Goal: Use online tool/utility: Utilize a website feature to perform a specific function

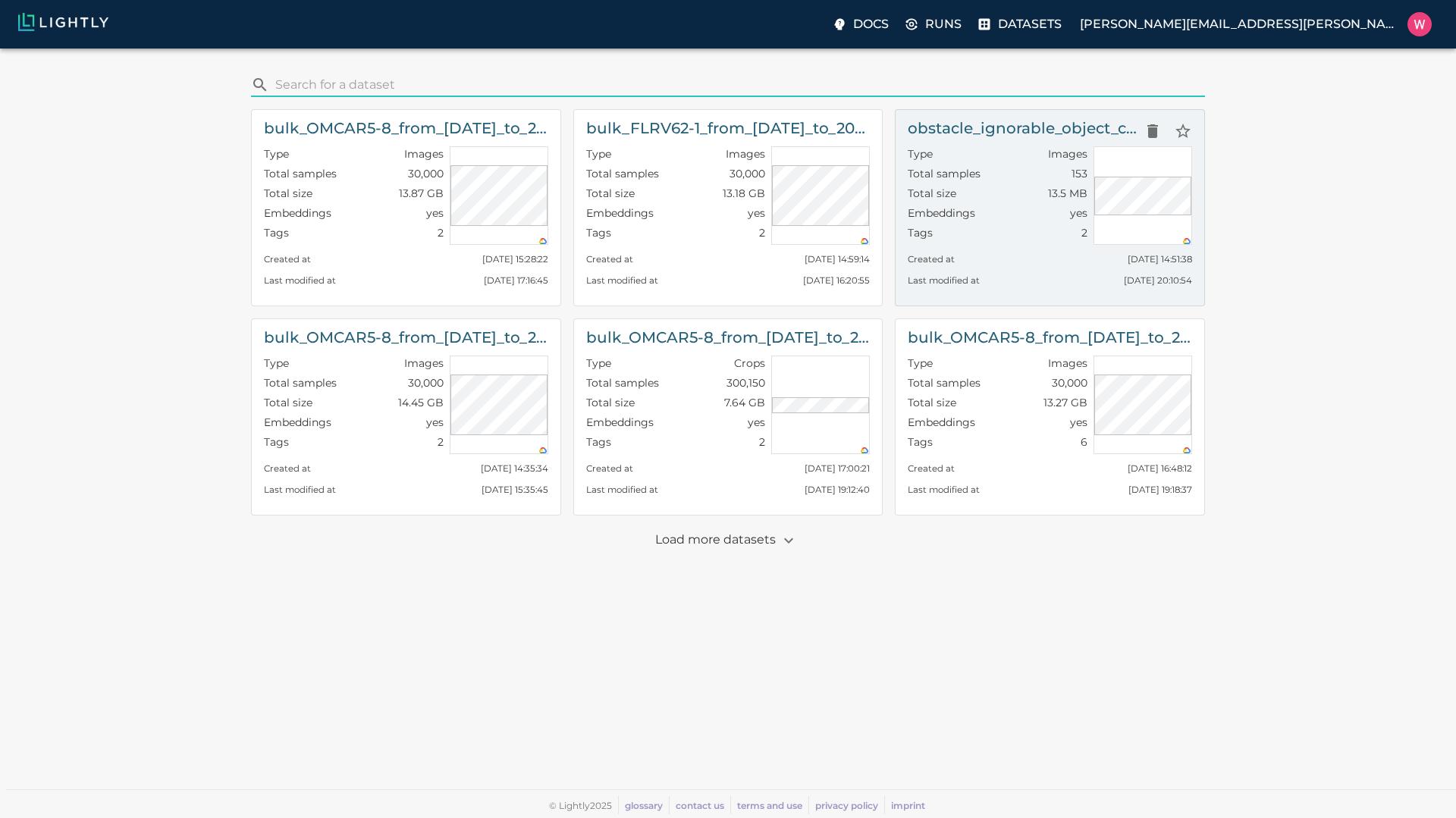
click at [982, 229] on div "Tags 2" at bounding box center [997, 235] width 180 height 19
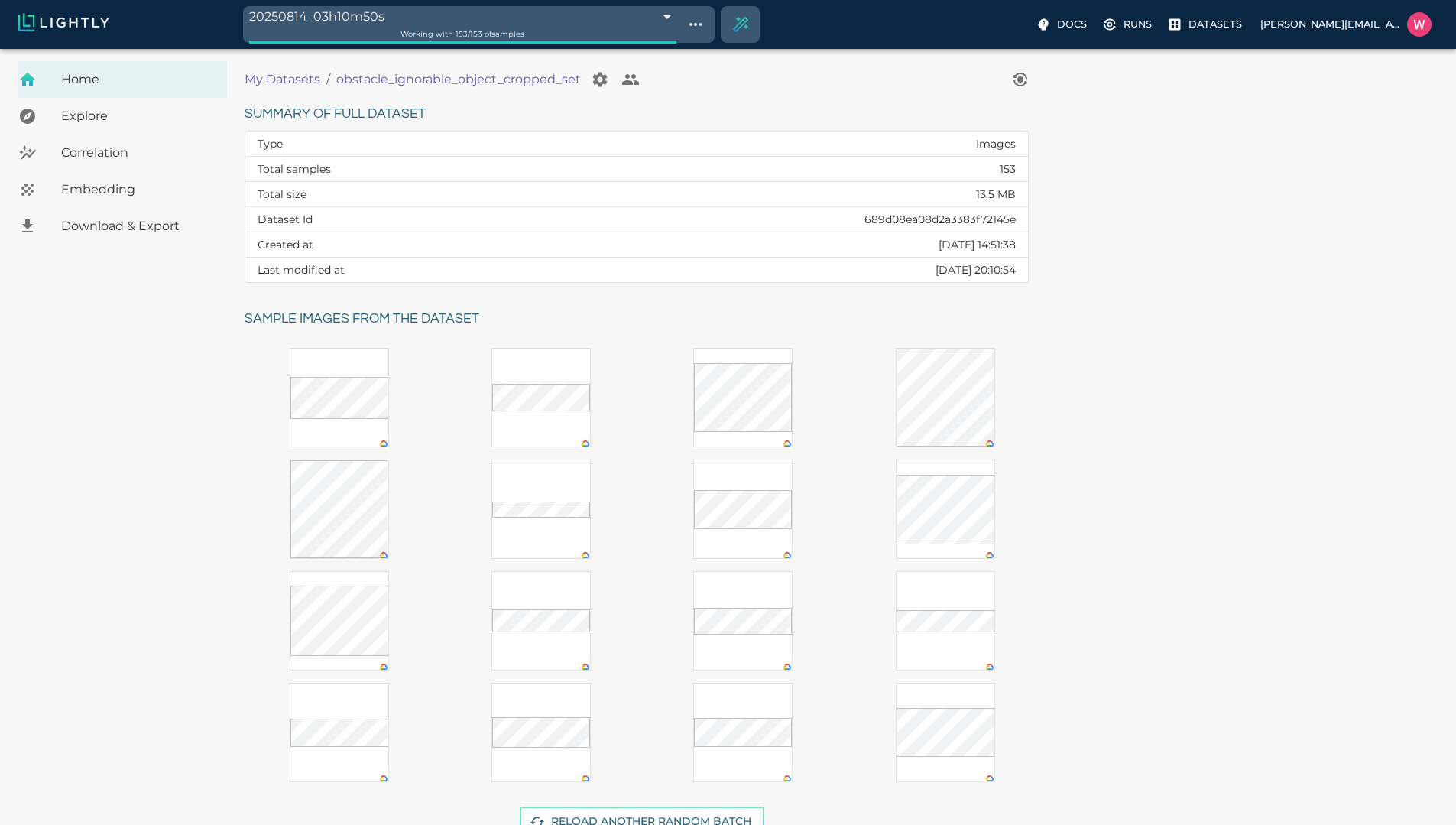
click at [64, 181] on span "Embedding" at bounding box center [138, 190] width 154 height 18
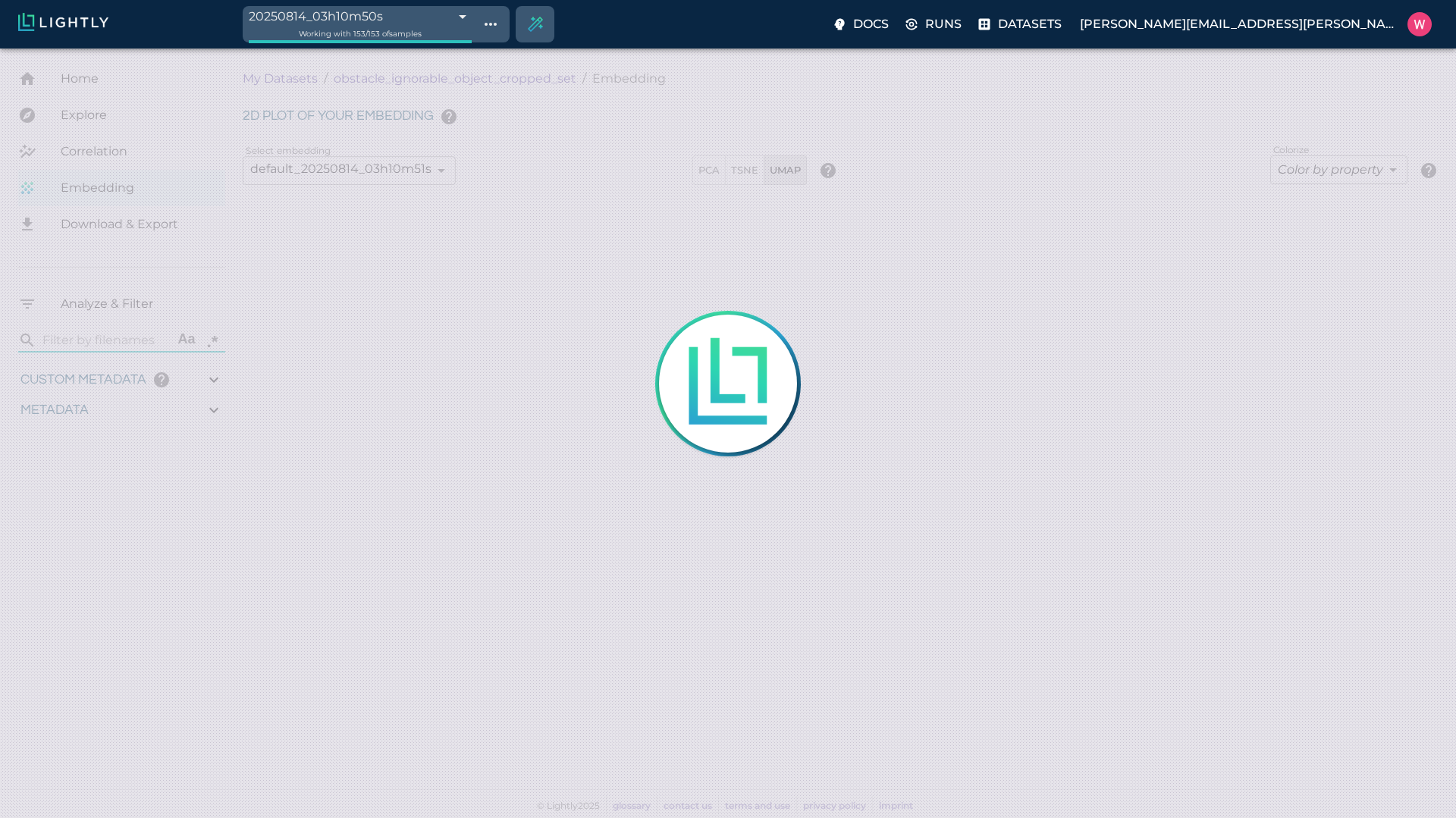
type input "1.14305520057678"
type input "6.92305520057678"
type input "4.61004543304443"
type input "91.3290454330444"
type input "0.0915697674418605"
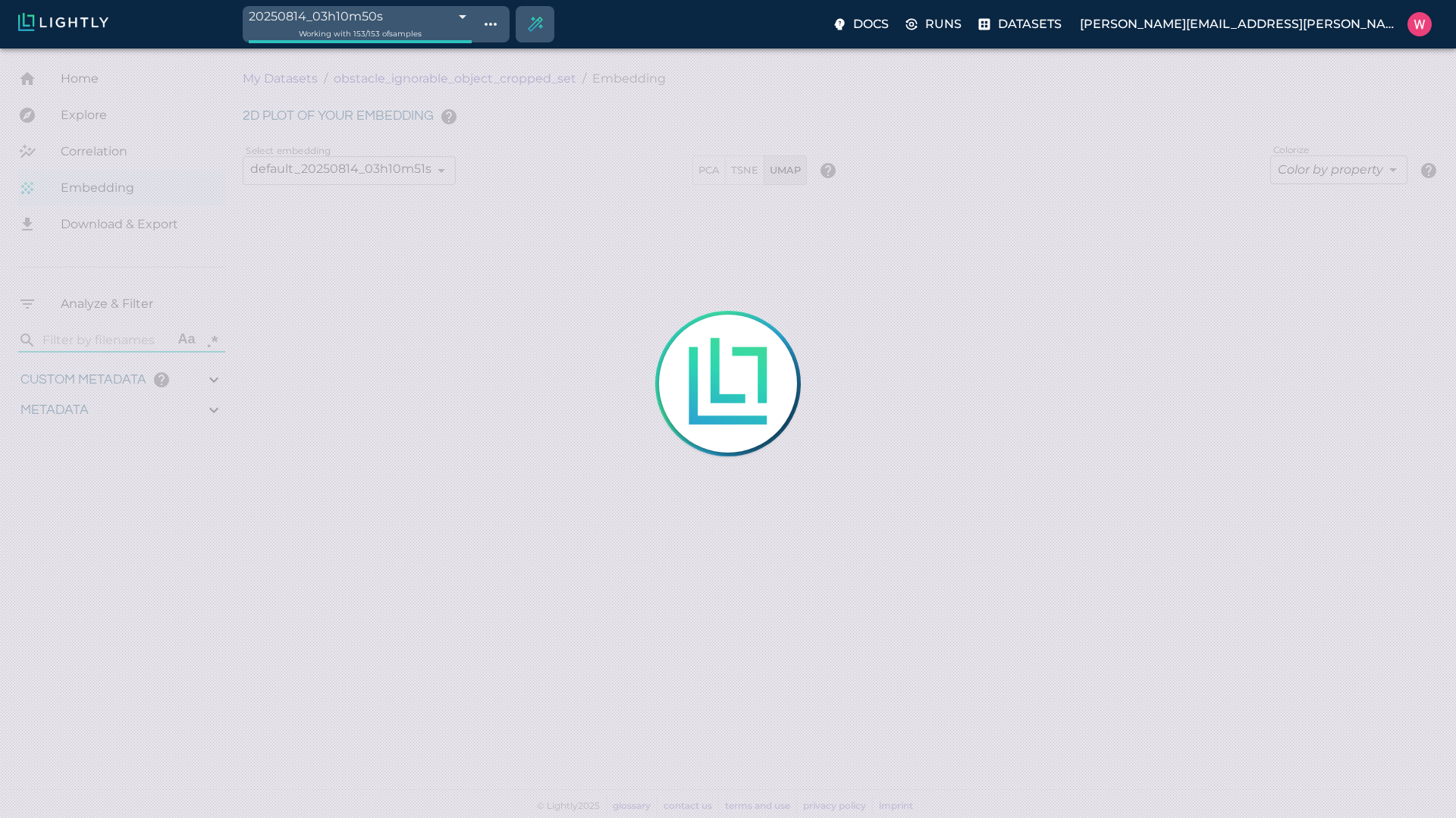
type input "6.29656976744186"
type input "1.14305520057678"
type input "6.92305520057678"
type input "4.61004543304443"
type input "91.3290454330444"
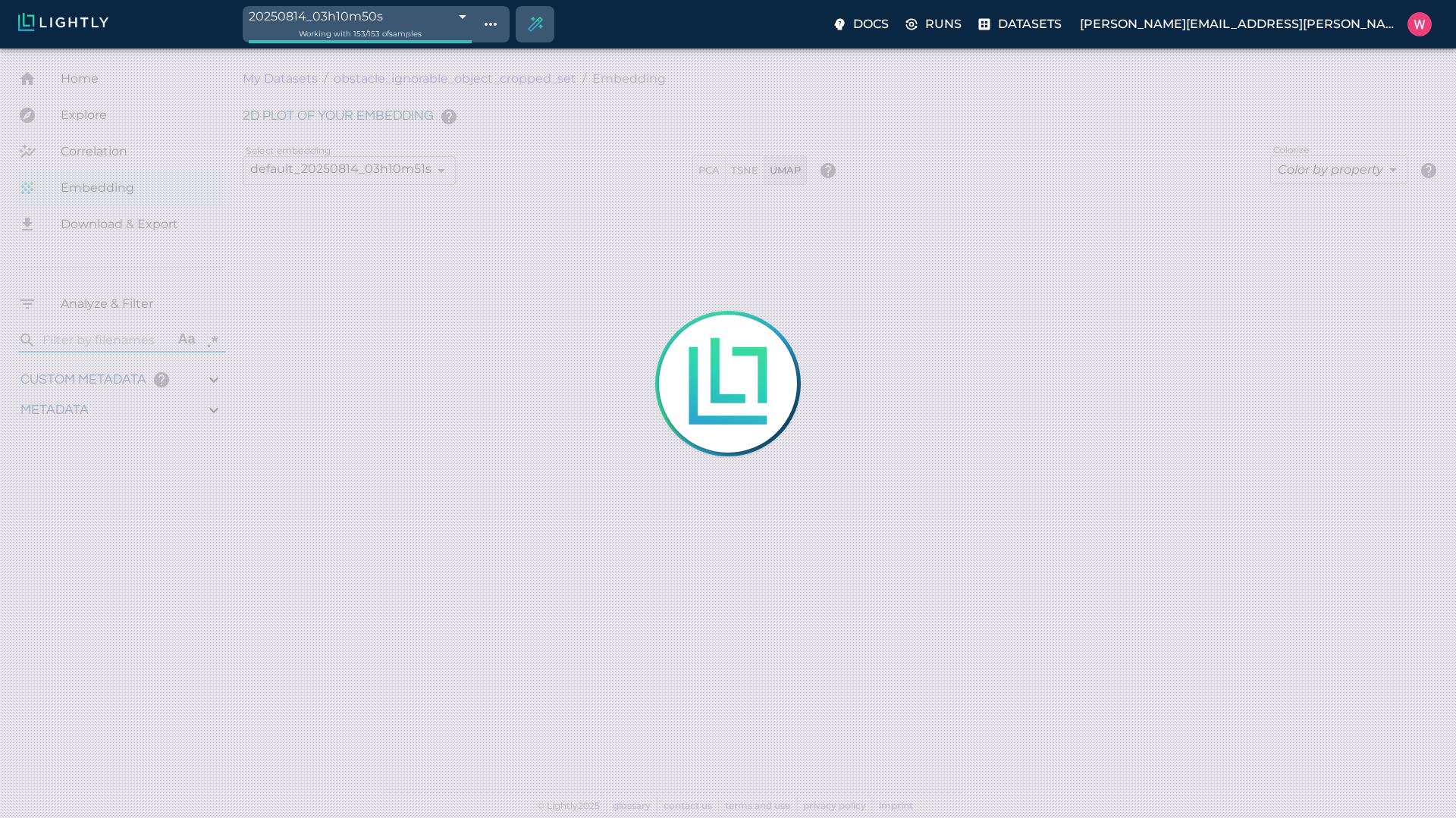
type input "0.0915697674418605"
type input "6.29656976744186"
click at [638, 309] on div at bounding box center [728, 409] width 1456 height 818
type input "1.14305520057678"
type input "6.92305520057678"
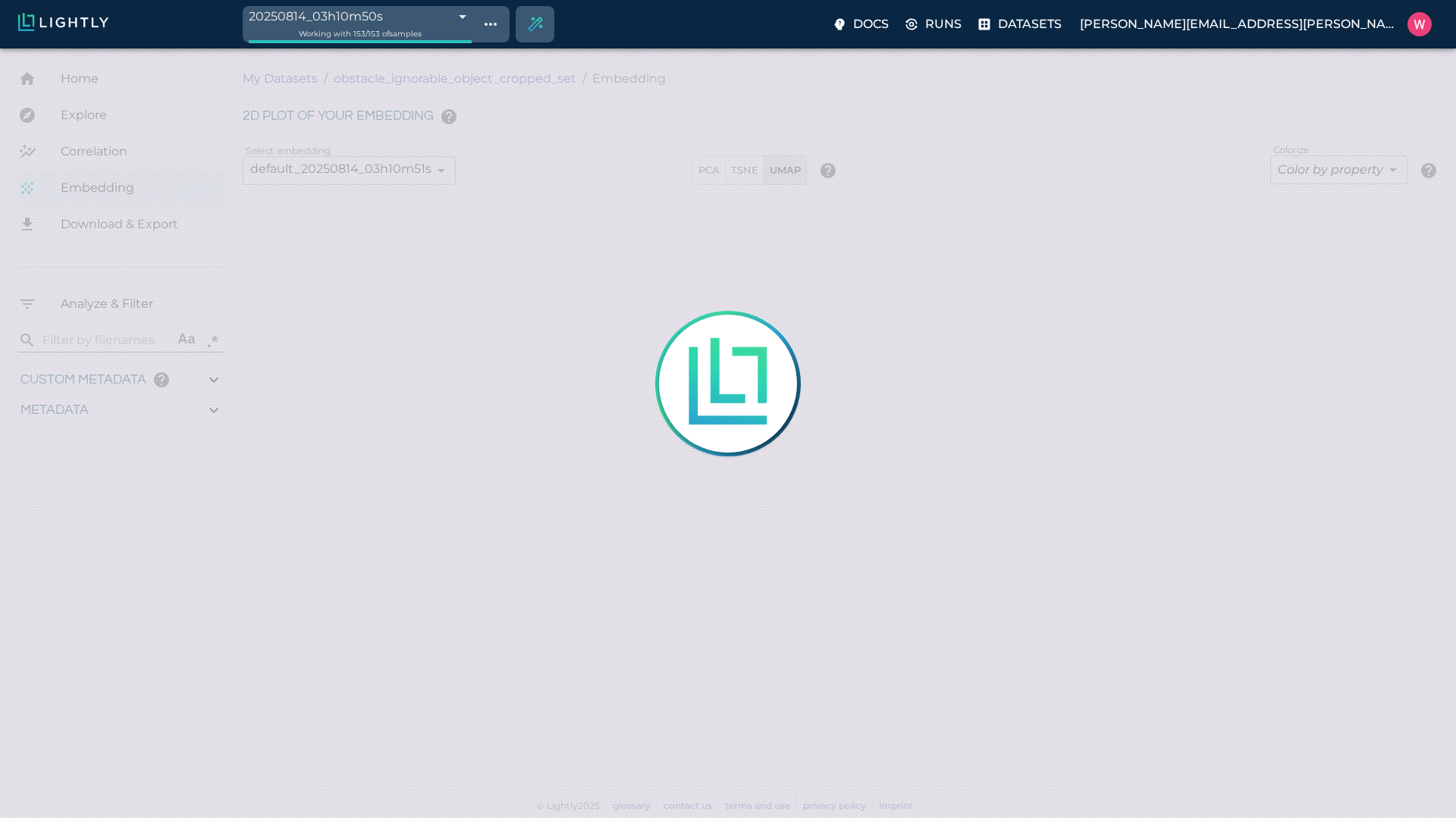
type input "4.61004543304443"
type input "91.3290454330444"
type input "0.0915697674418605"
type input "6.29656976744186"
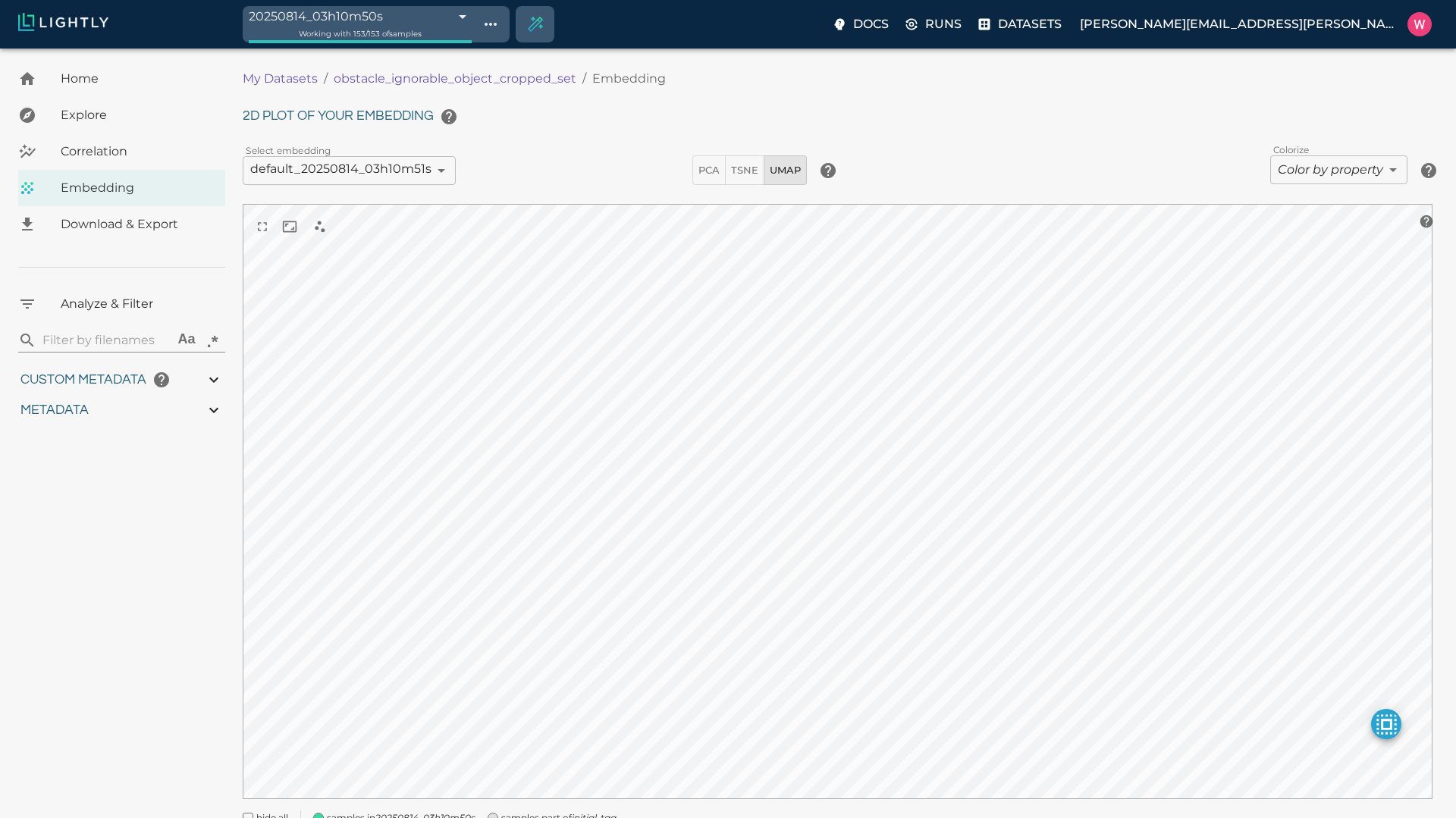
type input "1.14305520057678"
type input "6.92305520057678"
type input "4.61004543304443"
type input "91.3290454330444"
type input "0.0915697674418605"
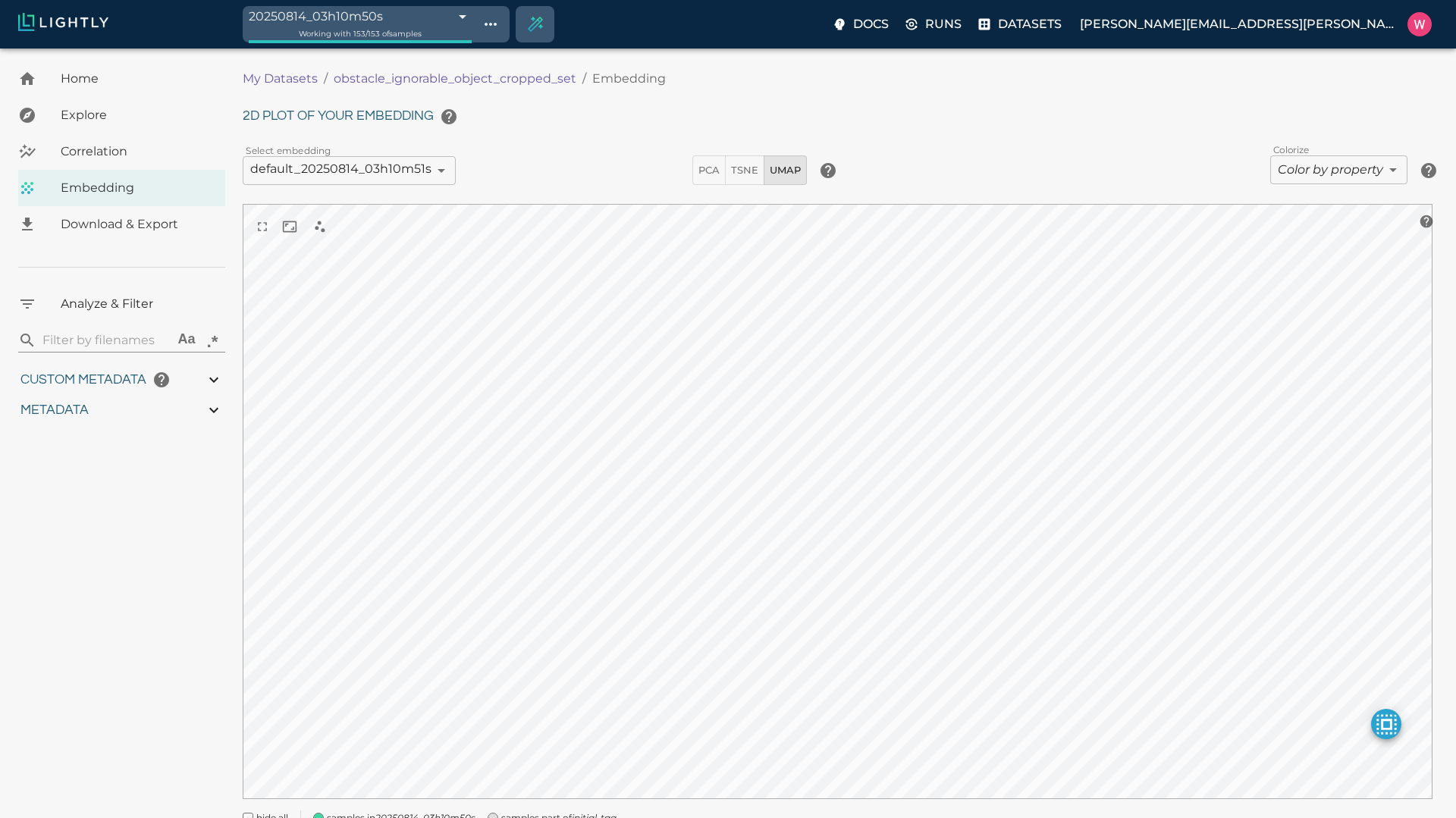
type input "6.29656976744186"
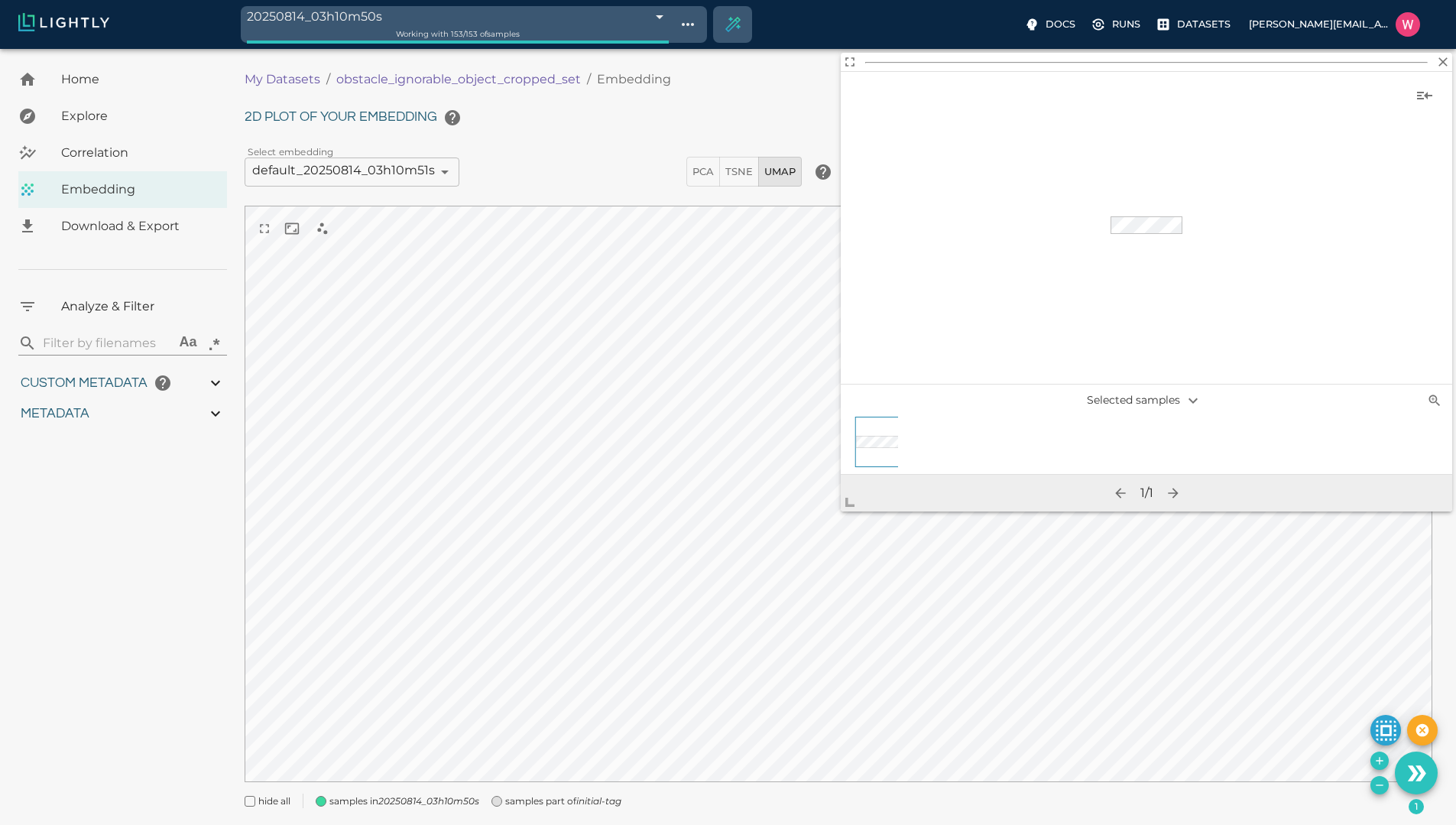
drag, startPoint x: 853, startPoint y: 504, endPoint x: 781, endPoint y: 607, distance: 125.7
click at [841, 511] on span at bounding box center [856, 496] width 30 height 30
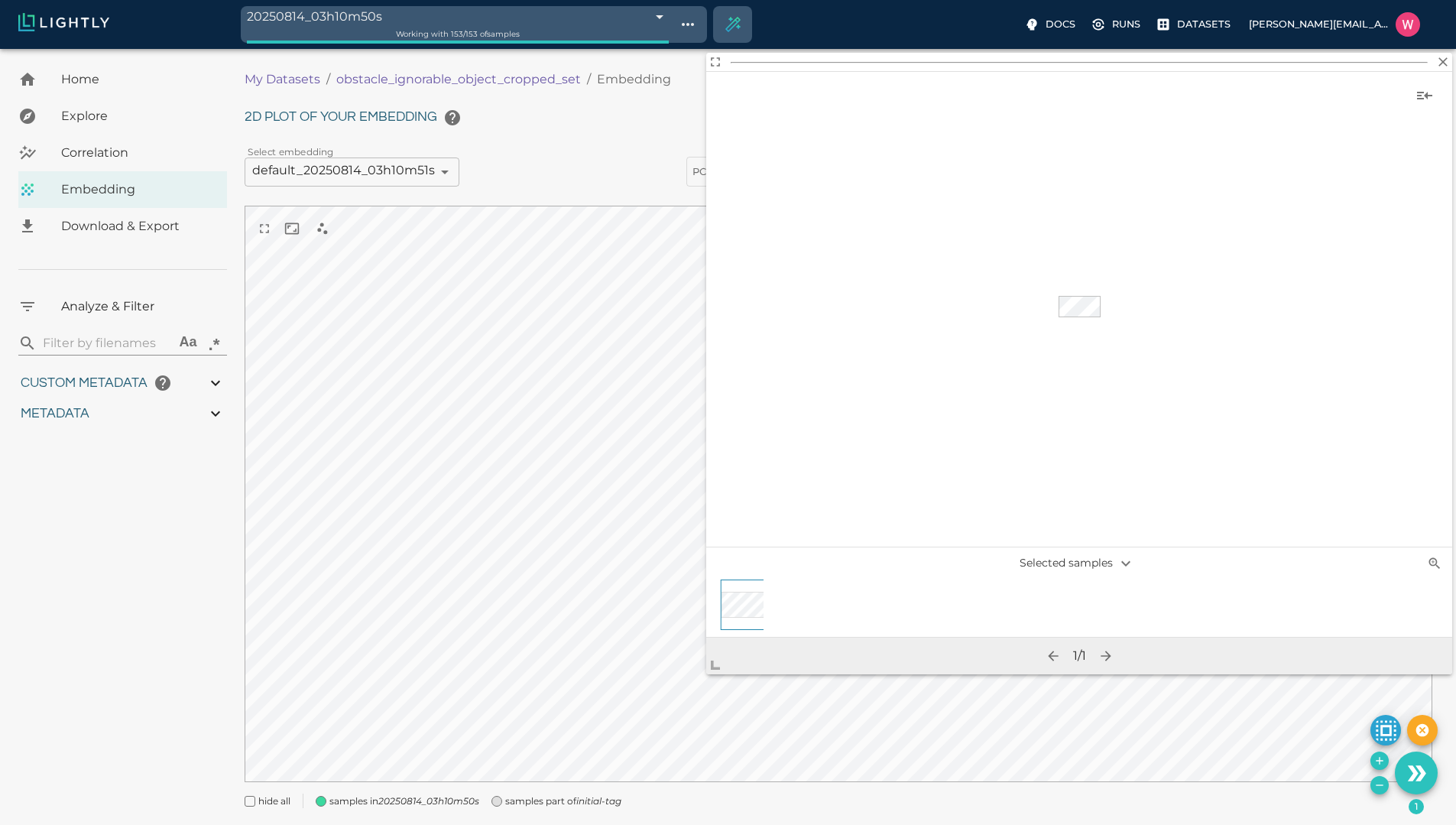
click at [1445, 60] on icon "button" at bounding box center [1443, 61] width 16 height 16
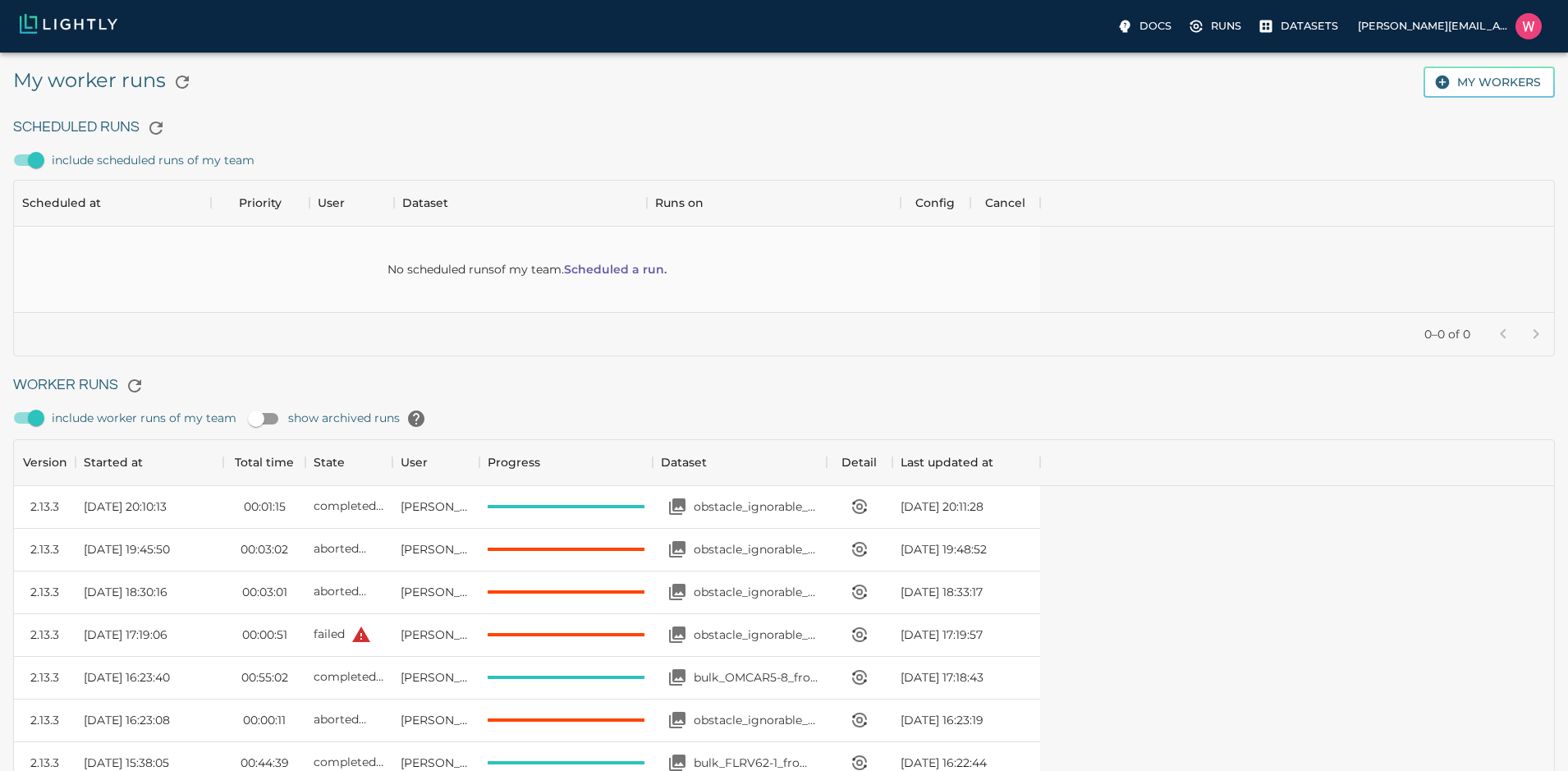
scroll to position [1101, 1014]
